Goal: Information Seeking & Learning: Find specific fact

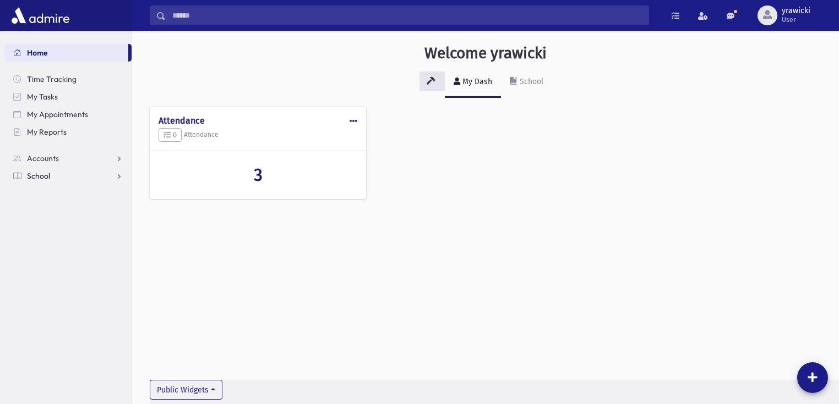
click at [53, 172] on link "School" at bounding box center [67, 176] width 127 height 18
click at [54, 194] on span "Students" at bounding box center [48, 194] width 30 height 10
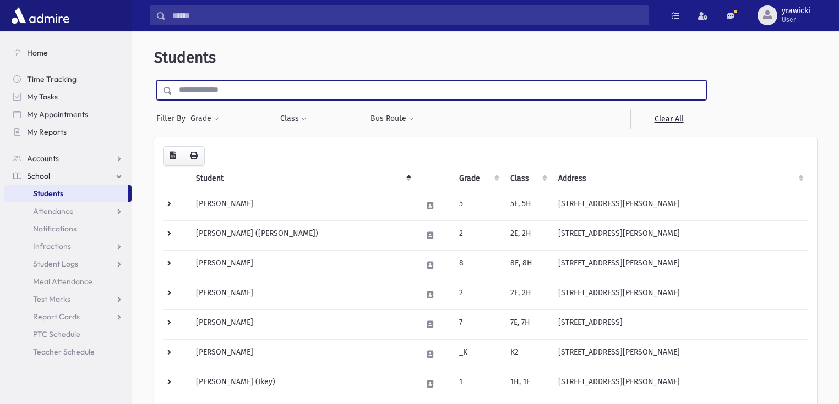
click at [236, 90] on input "text" at bounding box center [439, 90] width 534 height 20
type input "****"
click at [154, 80] on input "submit" at bounding box center [169, 87] width 31 height 15
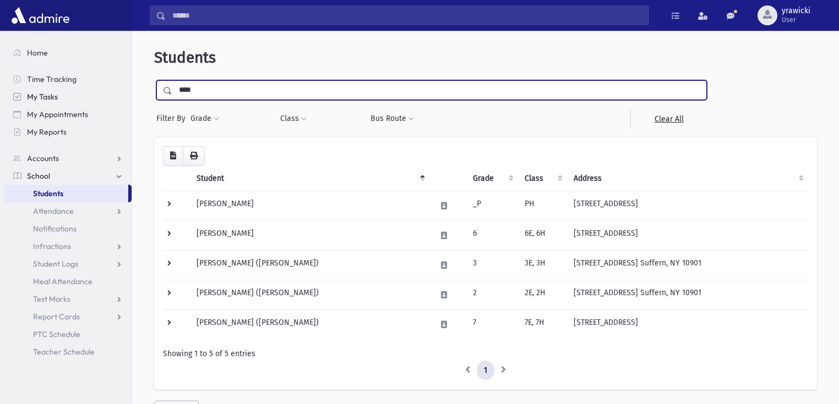
drag, startPoint x: 240, startPoint y: 87, endPoint x: 129, endPoint y: 89, distance: 111.2
click at [129, 89] on div "Search Results All Accounts" at bounding box center [419, 229] width 839 height 459
type input "*****"
click at [154, 80] on input "submit" at bounding box center [169, 87] width 31 height 15
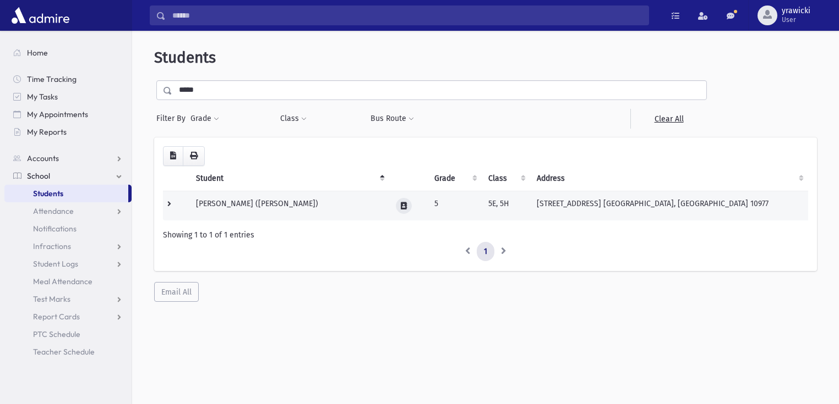
click at [407, 204] on icon at bounding box center [404, 205] width 6 height 7
click at [440, 207] on icon "button" at bounding box center [443, 205] width 9 height 7
